Goal: Information Seeking & Learning: Learn about a topic

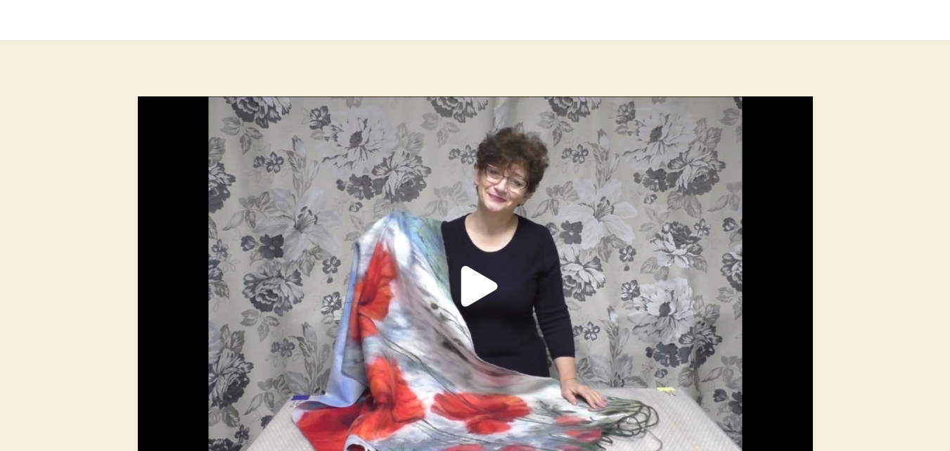
scroll to position [225, 0]
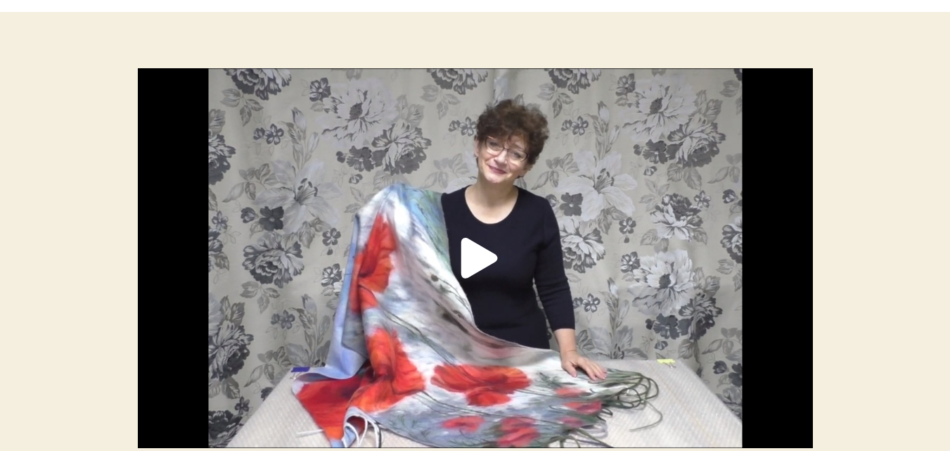
click at [479, 259] on div "Facebook Twitter Email Link Embed Copy and paste this HTML code into your webpa…" at bounding box center [475, 258] width 675 height 380
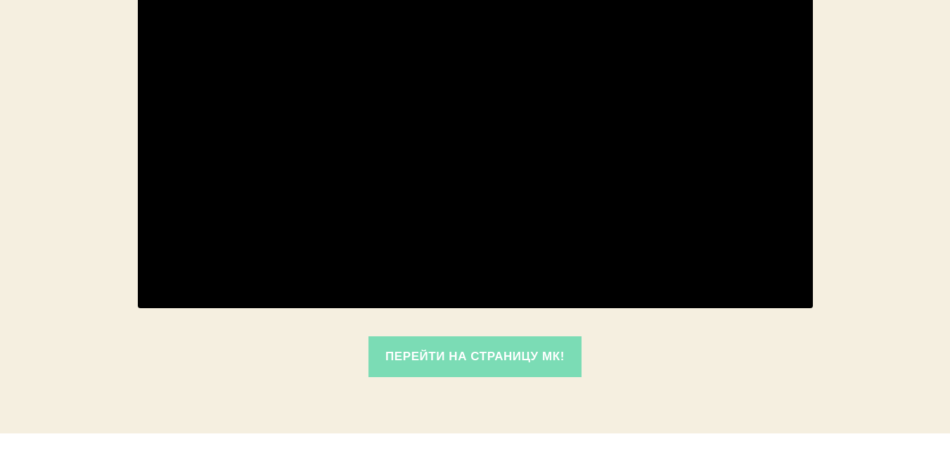
scroll to position [394, 0]
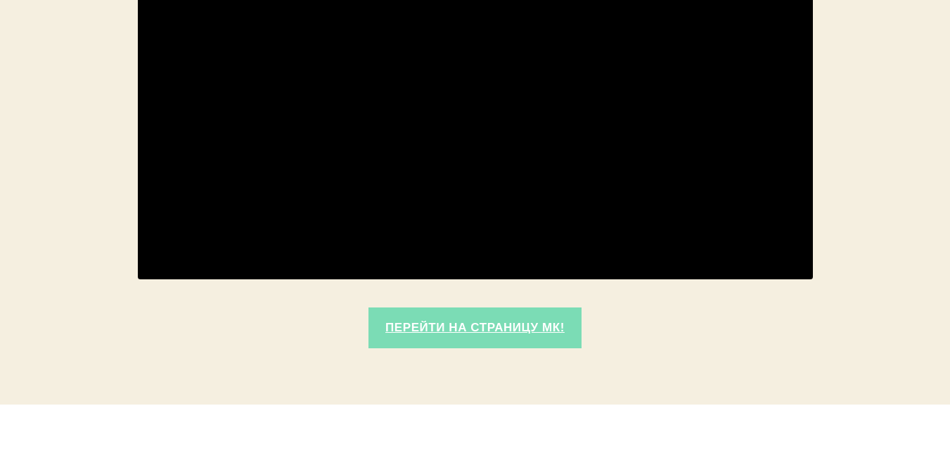
click at [503, 326] on link "Перейти на страницу МК!" at bounding box center [475, 327] width 214 height 41
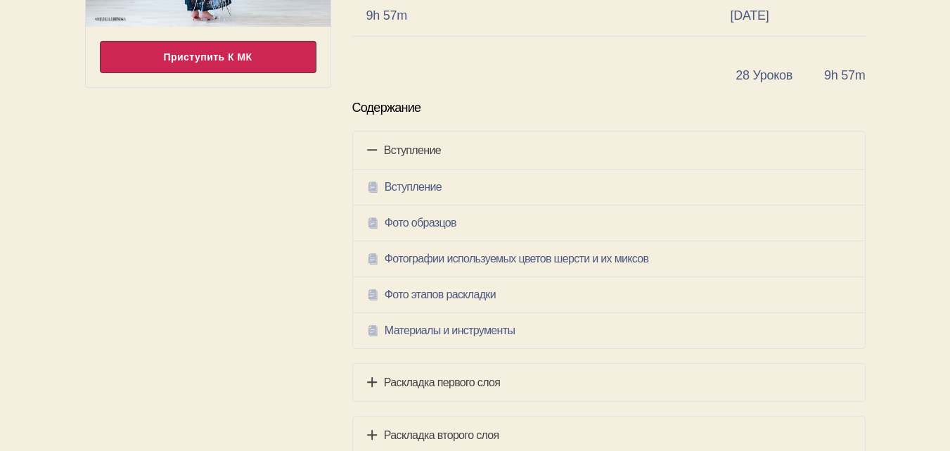
scroll to position [225, 0]
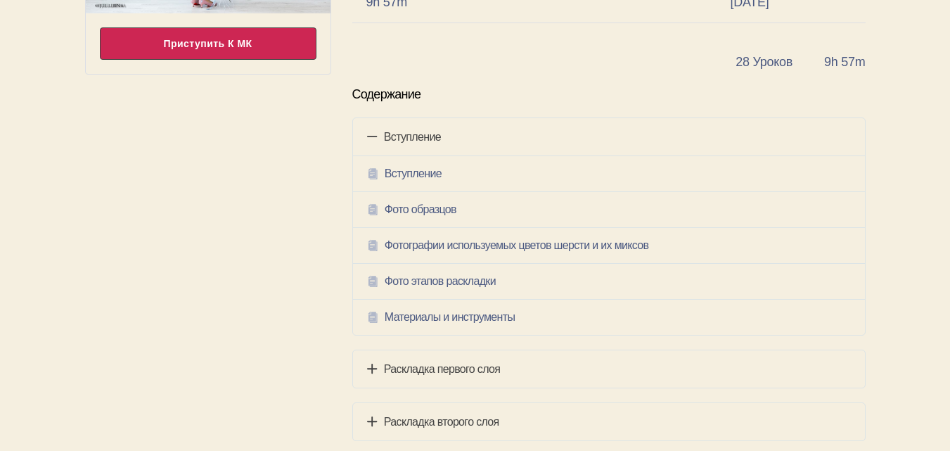
click at [462, 369] on h4 "Раскладка первого слоя" at bounding box center [609, 369] width 484 height 18
click at [438, 369] on h4 "Раскладка первого слоя" at bounding box center [609, 369] width 484 height 18
click at [423, 368] on h4 "Раскладка первого слоя" at bounding box center [609, 369] width 484 height 18
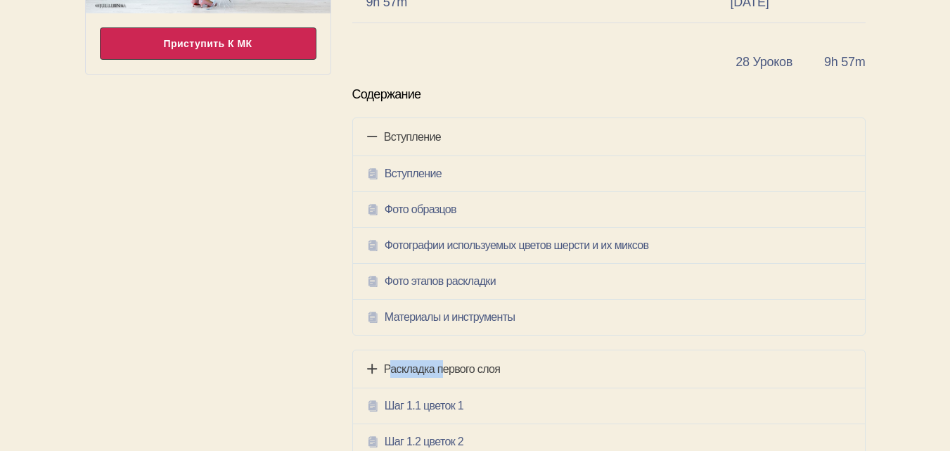
click at [423, 368] on h4 "Раскладка первого слоя" at bounding box center [609, 369] width 484 height 18
click at [373, 406] on icon at bounding box center [372, 405] width 11 height 15
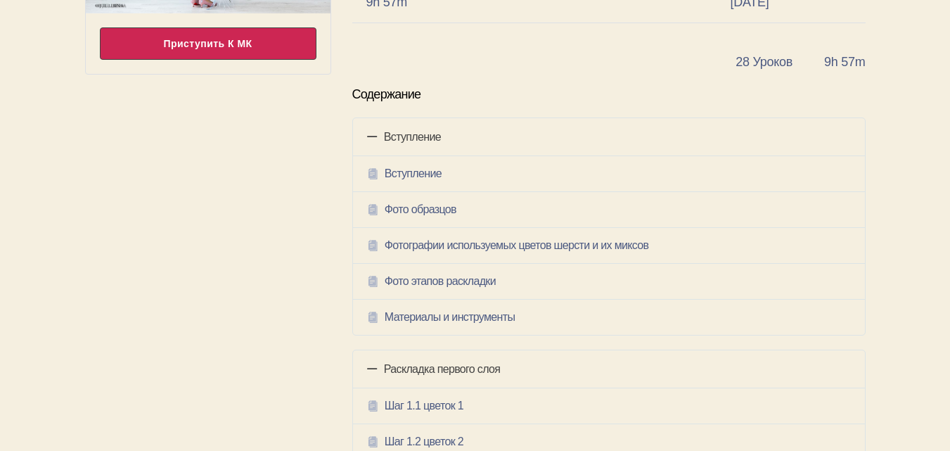
click at [179, 44] on div "Приступить к МК" at bounding box center [208, 43] width 217 height 32
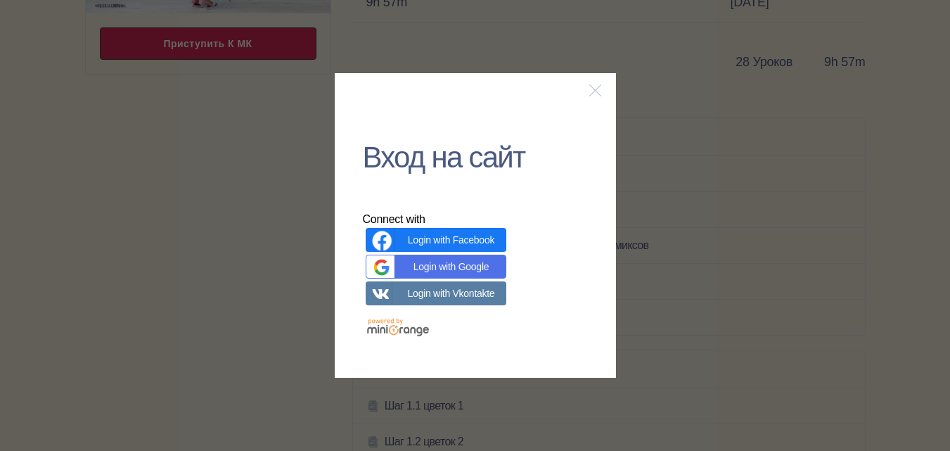
click at [460, 269] on link "Login with Google" at bounding box center [436, 267] width 141 height 24
click at [459, 266] on link "Login with Google" at bounding box center [436, 267] width 141 height 24
click at [593, 89] on button at bounding box center [595, 90] width 13 height 15
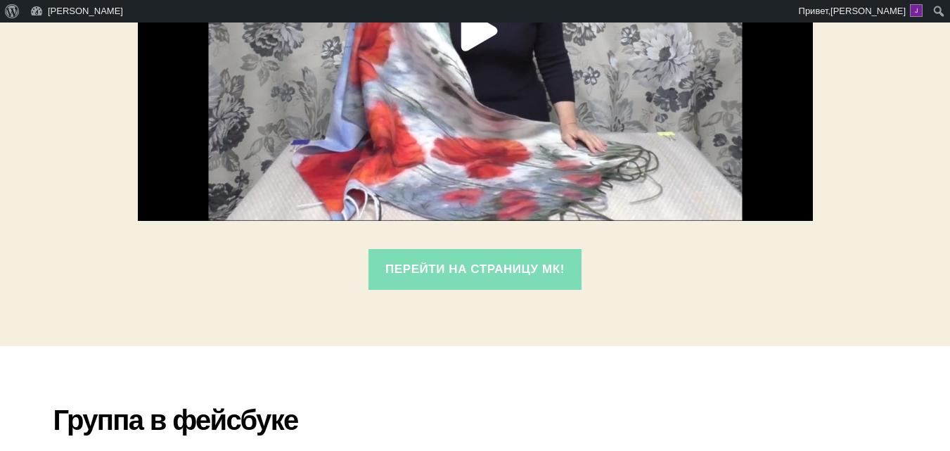
scroll to position [480, 0]
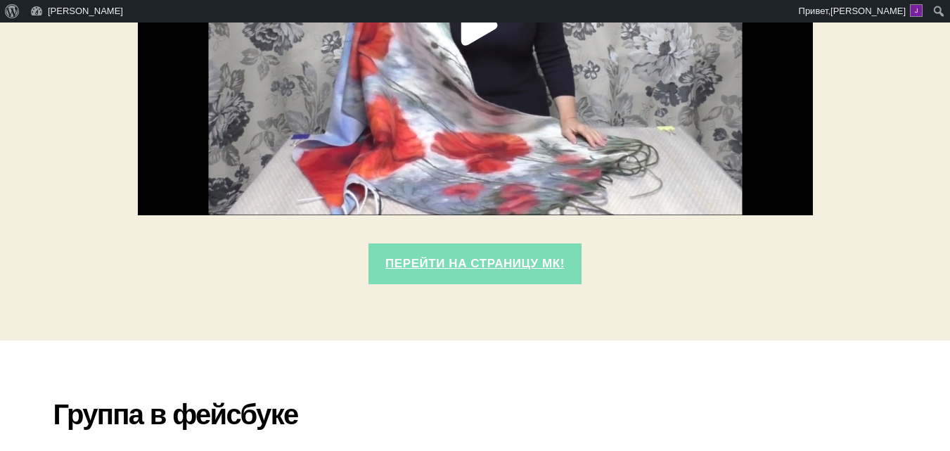
click at [473, 261] on link "Перейти на страницу МК!" at bounding box center [475, 263] width 214 height 41
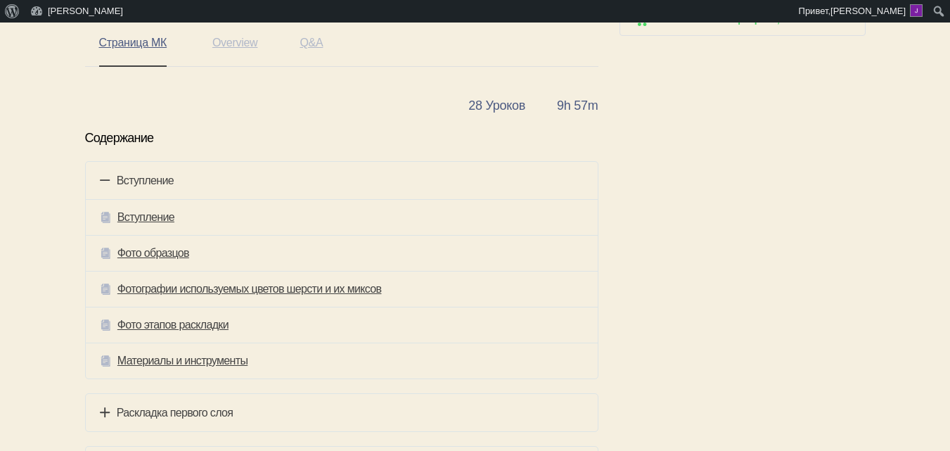
scroll to position [357, 0]
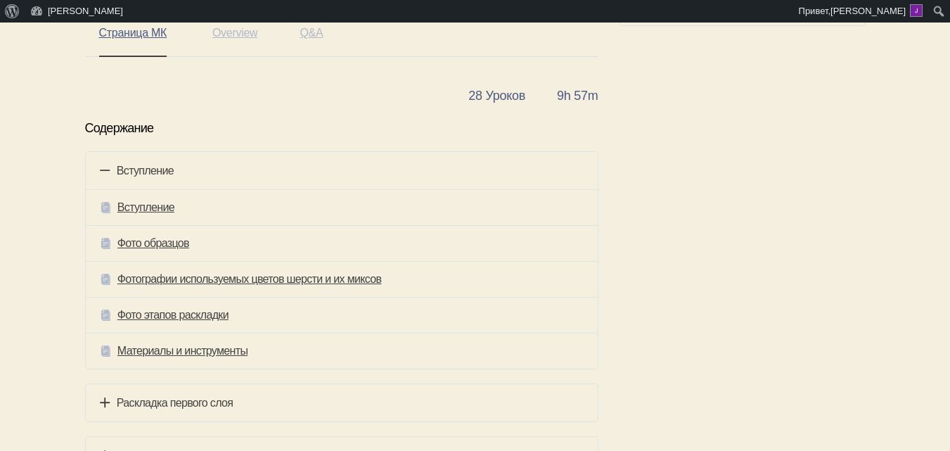
click at [184, 405] on h4 "Раскладка первого слоя" at bounding box center [342, 403] width 484 height 18
click at [167, 437] on link "Шаг 1.1 цветок 1" at bounding box center [156, 439] width 79 height 15
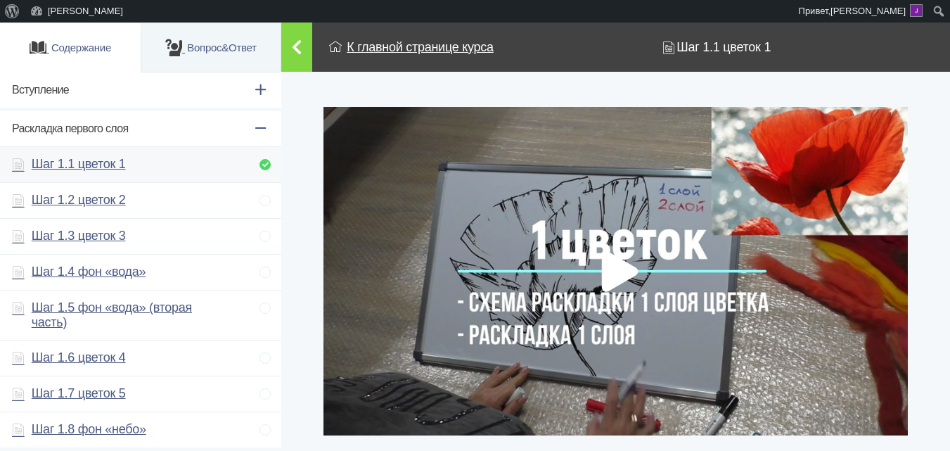
click at [615, 264] on div "Facebook Twitter Email Link Embed Copy and paste this HTML code into your webpa…" at bounding box center [615, 271] width 584 height 328
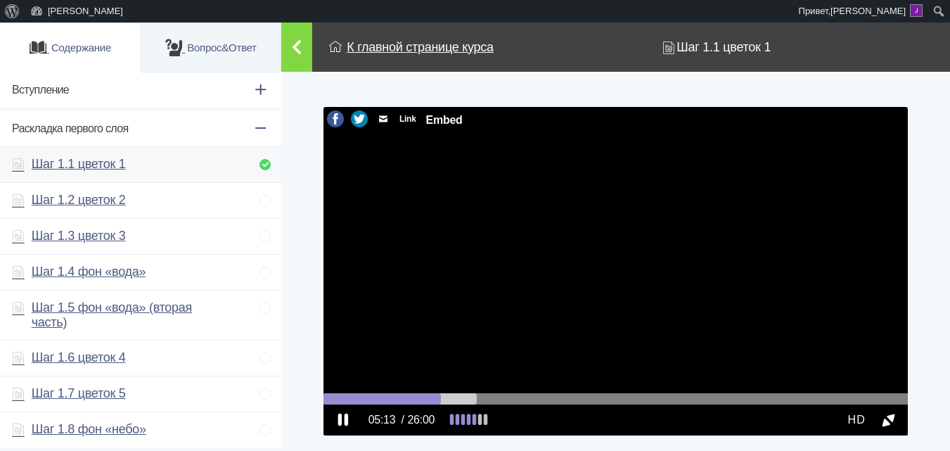
click at [344, 422] on link at bounding box center [342, 419] width 19 height 19
